Goal: Task Accomplishment & Management: Use online tool/utility

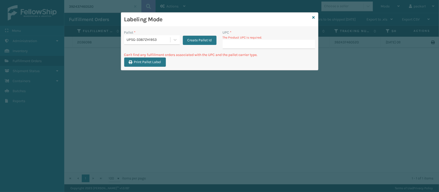
click at [157, 38] on div "UPSG-3387ZH19S3" at bounding box center [149, 39] width 44 height 5
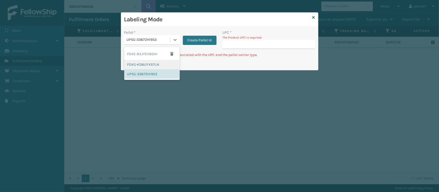
click at [147, 61] on div "FDXG-KD8UYXR7LN" at bounding box center [152, 65] width 56 height 10
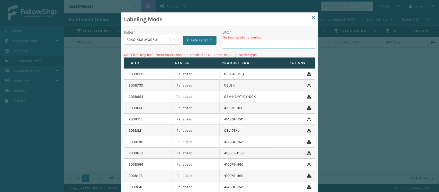
click at [255, 41] on input "UPC *" at bounding box center [269, 44] width 92 height 9
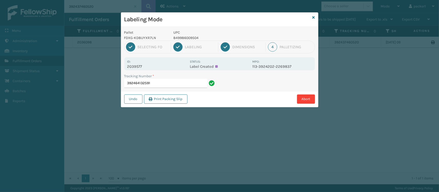
click at [203, 84] on input "392464132591" at bounding box center [165, 83] width 83 height 9
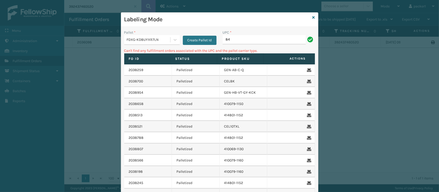
type input "8"
click at [140, 32] on div "Pallet *" at bounding box center [152, 32] width 56 height 5
click at [140, 35] on div "Pallet *" at bounding box center [152, 32] width 56 height 5
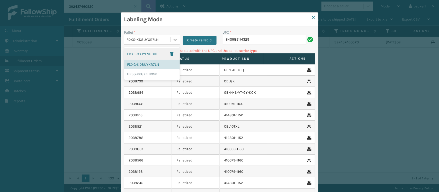
click at [141, 39] on div "FDXG-KD8UYXR7LN" at bounding box center [149, 39] width 44 height 5
click at [138, 52] on div "FDXE-8XJYEVBDIH" at bounding box center [152, 54] width 56 height 12
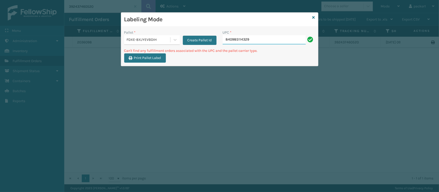
click at [264, 43] on input "840985114329" at bounding box center [264, 39] width 83 height 9
type input "8"
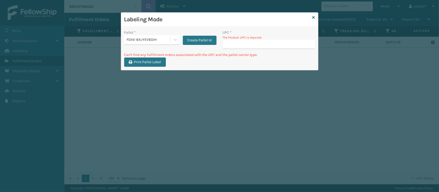
click at [264, 43] on input "UPC *" at bounding box center [269, 44] width 92 height 9
click at [144, 45] on div "FDXE-8XJYEVBDIH" at bounding box center [152, 40] width 56 height 10
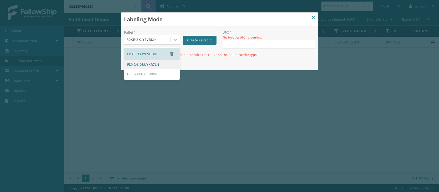
click at [145, 64] on div "FDXG-KD8UYXR7LN" at bounding box center [152, 65] width 56 height 10
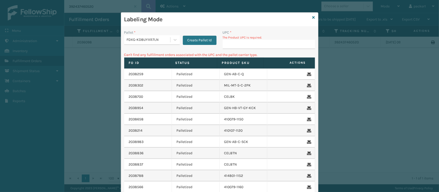
click at [246, 51] on div "UPC * The Product UPC is required." at bounding box center [269, 41] width 99 height 22
click at [248, 46] on input "UPC *" at bounding box center [269, 44] width 92 height 9
